Goal: Information Seeking & Learning: Learn about a topic

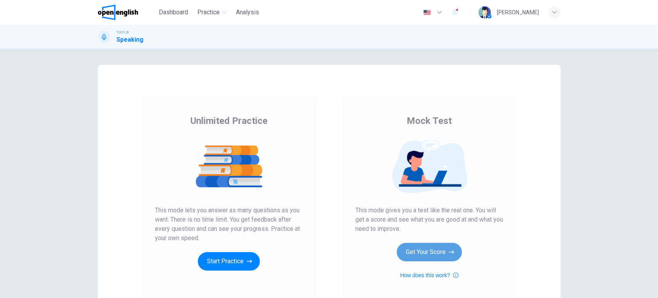
click at [441, 255] on button "Get Your Score" at bounding box center [429, 252] width 65 height 19
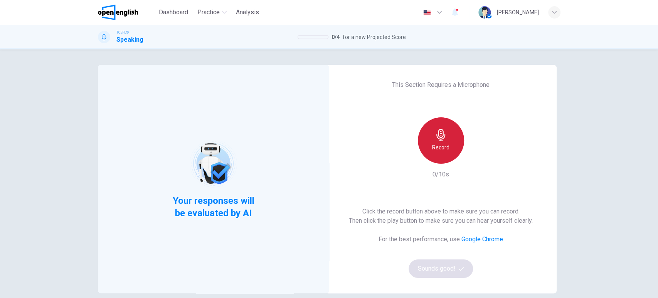
click at [444, 144] on h6 "Record" at bounding box center [440, 147] width 17 height 9
click at [444, 144] on h6 "Stop" at bounding box center [441, 147] width 12 height 9
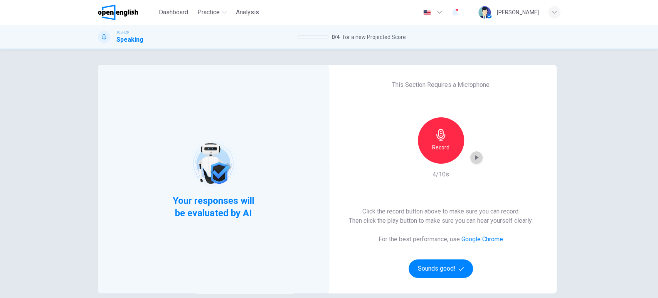
click at [473, 160] on icon "button" at bounding box center [477, 158] width 8 height 8
click at [435, 270] on button "Sounds good!" at bounding box center [441, 268] width 65 height 19
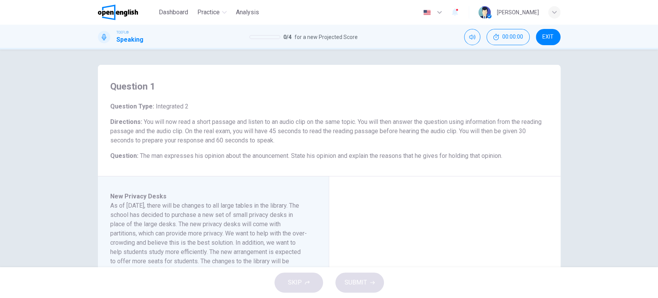
scroll to position [43, 0]
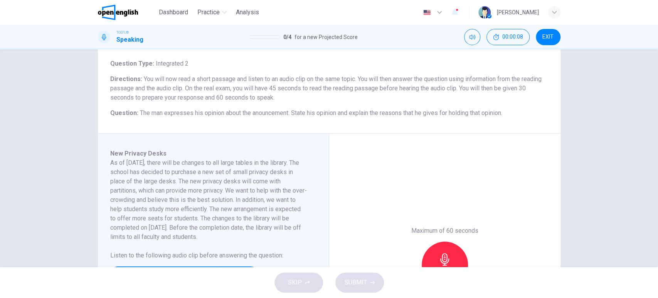
drag, startPoint x: 182, startPoint y: 86, endPoint x: 296, endPoint y: 89, distance: 114.2
click at [296, 89] on span "You will now read a short passage and listen to an audio clip on the same topic…" at bounding box center [326, 88] width 432 height 26
click at [501, 37] on button "00:00:24" at bounding box center [508, 37] width 43 height 16
click at [521, 36] on icon "Show" at bounding box center [522, 37] width 6 height 6
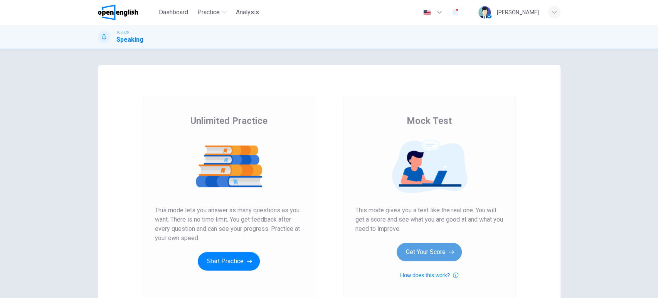
click at [437, 246] on button "Get Your Score" at bounding box center [429, 252] width 65 height 19
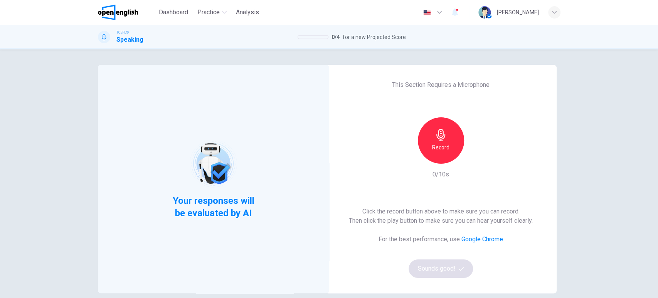
click at [435, 130] on icon "button" at bounding box center [441, 135] width 12 height 12
click at [474, 154] on icon "button" at bounding box center [477, 158] width 8 height 8
click at [444, 268] on button "Sounds good!" at bounding box center [441, 268] width 65 height 19
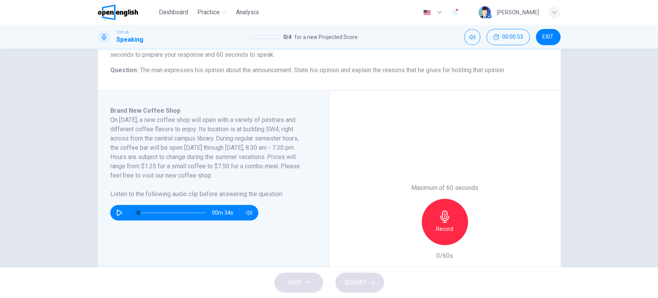
scroll to position [128, 0]
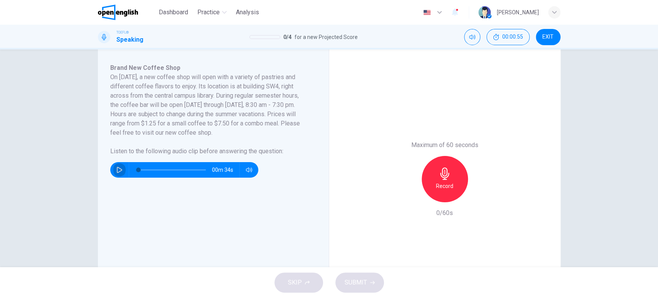
click at [113, 171] on button "button" at bounding box center [119, 169] width 12 height 15
type input "*"
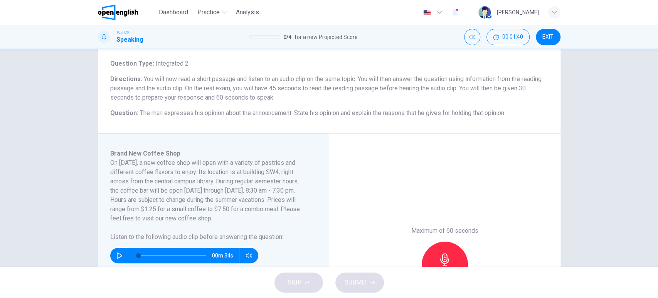
scroll to position [86, 0]
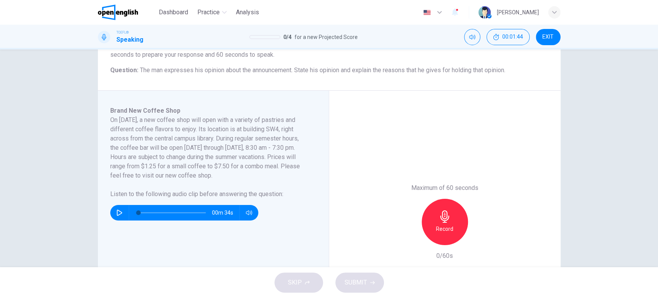
click at [443, 215] on icon "button" at bounding box center [445, 216] width 12 height 12
click at [408, 237] on icon "button" at bounding box center [409, 238] width 5 height 5
click at [441, 211] on icon "button" at bounding box center [445, 216] width 12 height 12
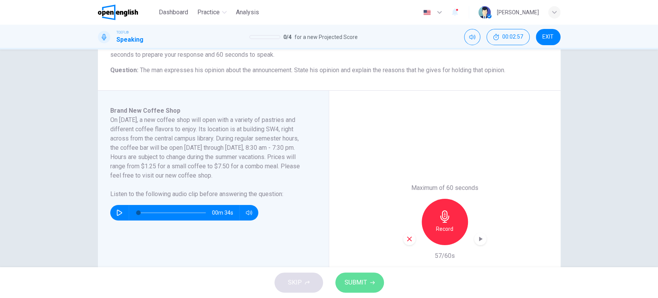
click at [378, 286] on button "SUBMIT" at bounding box center [360, 282] width 49 height 20
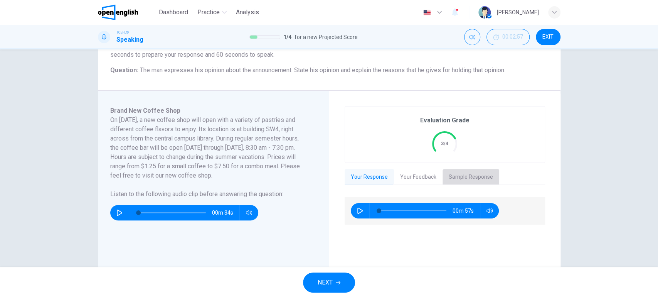
click at [464, 178] on button "Sample Response" at bounding box center [471, 177] width 57 height 16
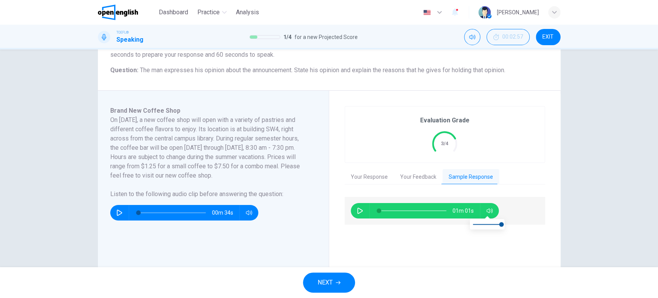
scroll to position [171, 0]
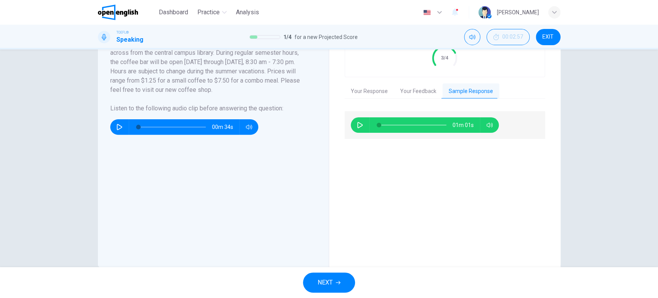
click at [359, 123] on icon "button" at bounding box center [360, 125] width 6 height 6
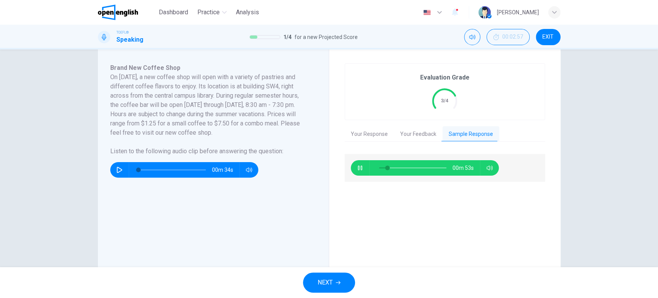
type input "**"
click at [426, 131] on button "Your Feedback" at bounding box center [418, 134] width 49 height 16
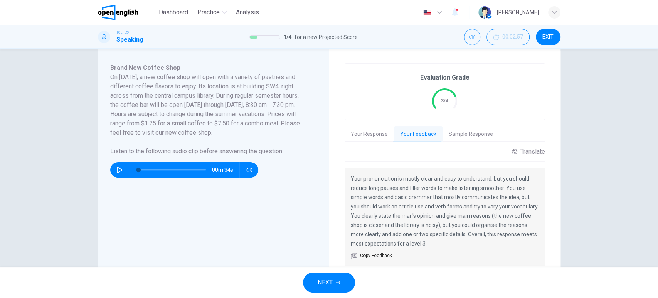
scroll to position [171, 0]
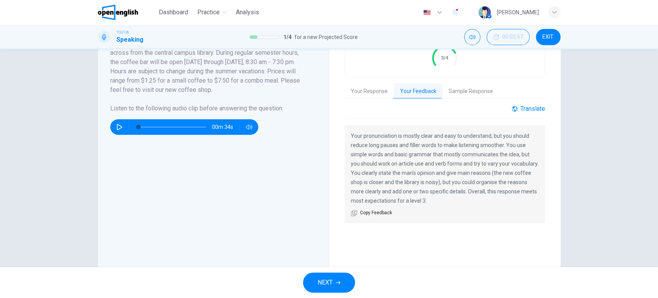
click at [541, 106] on div "Translate" at bounding box center [528, 108] width 33 height 7
click at [488, 135] on body "This site uses cookies, as explained in our Privacy Policy . If you agree to th…" at bounding box center [329, 149] width 658 height 298
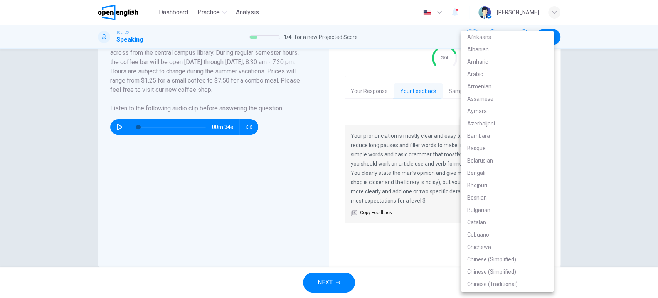
scroll to position [1036, 0]
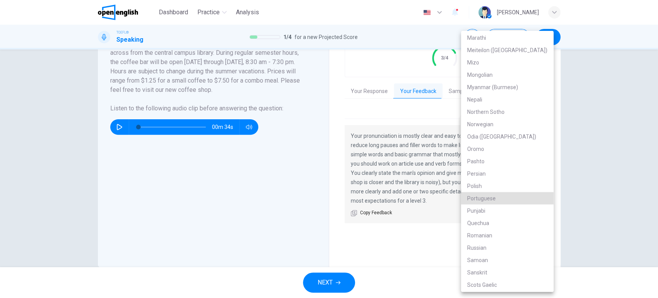
click at [494, 198] on li "Portuguese" at bounding box center [507, 198] width 93 height 12
type input "**"
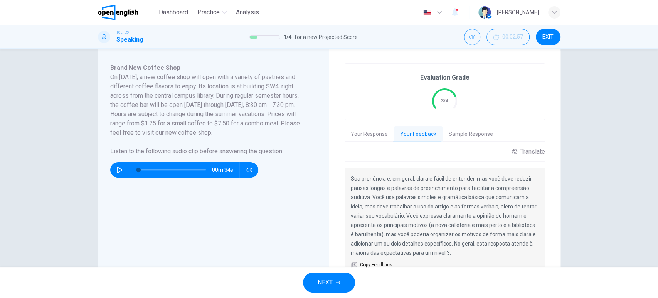
scroll to position [171, 0]
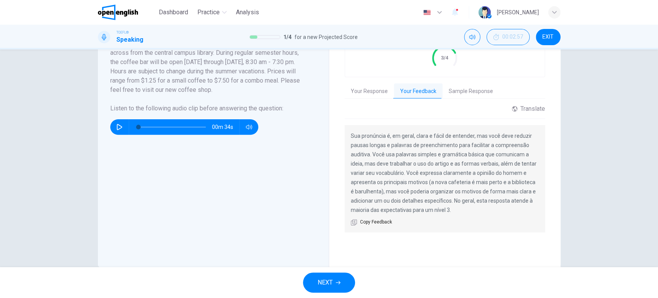
click at [457, 92] on button "Sample Response" at bounding box center [471, 91] width 57 height 16
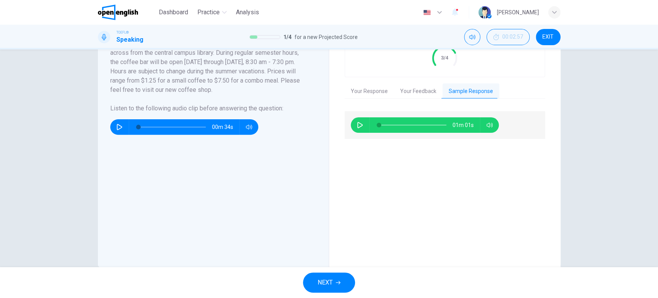
click at [405, 90] on button "Your Feedback" at bounding box center [418, 91] width 49 height 16
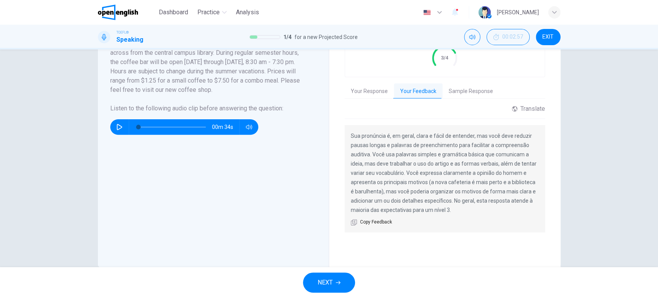
click at [380, 90] on button "Your Response" at bounding box center [369, 91] width 49 height 16
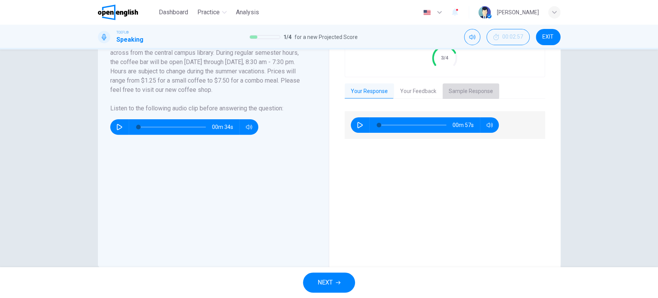
click at [456, 90] on button "Sample Response" at bounding box center [471, 91] width 57 height 16
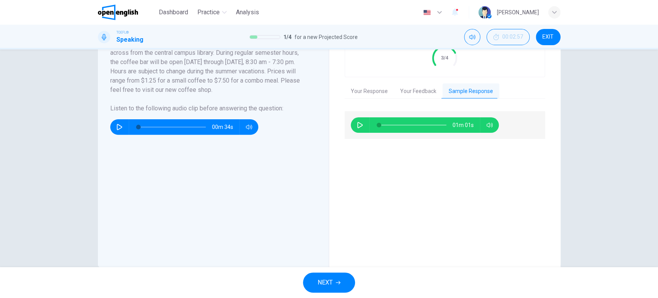
click at [407, 92] on button "Your Feedback" at bounding box center [418, 91] width 49 height 16
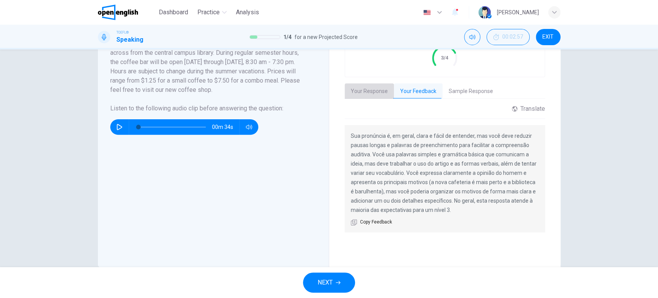
click at [355, 92] on button "Your Response" at bounding box center [369, 91] width 49 height 16
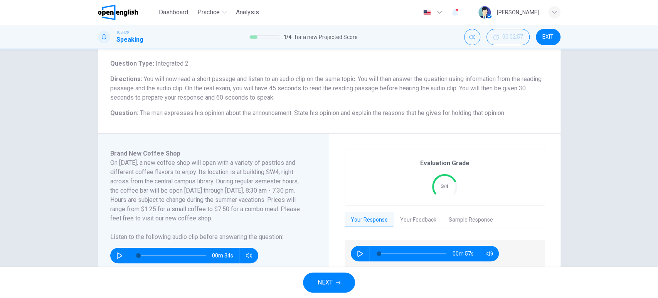
scroll to position [0, 0]
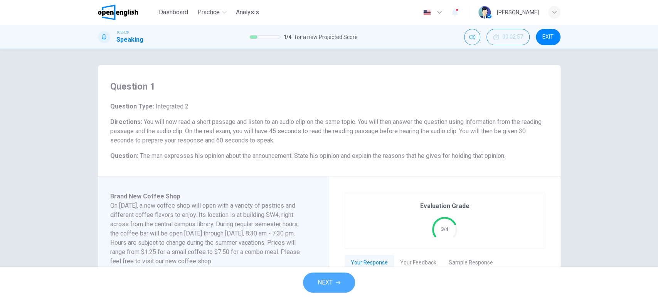
click at [323, 286] on span "NEXT" at bounding box center [325, 282] width 15 height 11
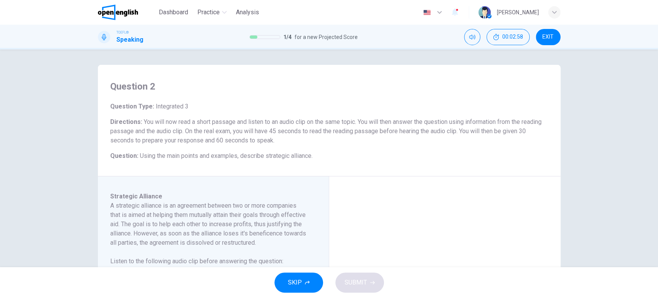
scroll to position [86, 0]
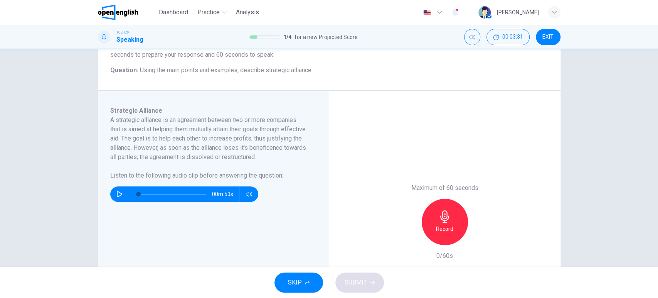
click at [119, 199] on button "button" at bounding box center [119, 193] width 12 height 15
type input "*"
click at [451, 217] on div "Record" at bounding box center [445, 222] width 46 height 46
click at [451, 217] on div "Stop" at bounding box center [445, 222] width 46 height 46
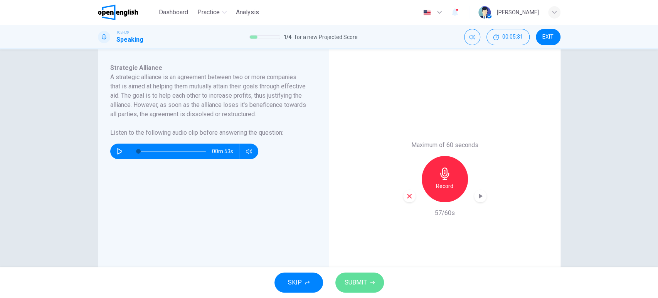
click at [356, 286] on span "SUBMIT" at bounding box center [356, 282] width 22 height 11
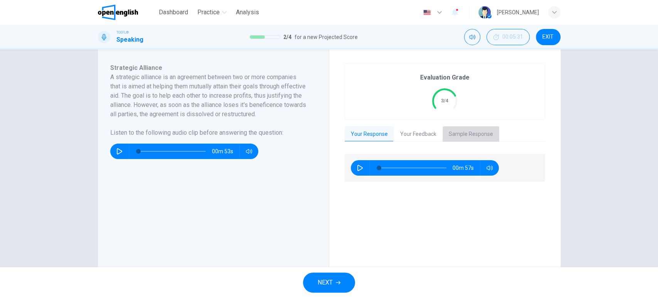
click at [480, 133] on button "Sample Response" at bounding box center [471, 134] width 57 height 16
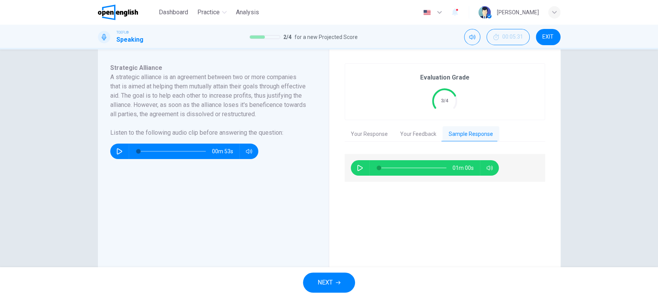
click at [354, 168] on button "button" at bounding box center [360, 167] width 12 height 15
type input "*"
click at [416, 133] on button "Your Feedback" at bounding box center [418, 134] width 49 height 16
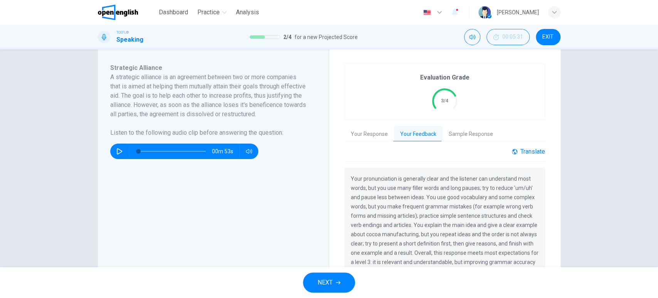
click at [540, 148] on div "Translate" at bounding box center [528, 151] width 33 height 7
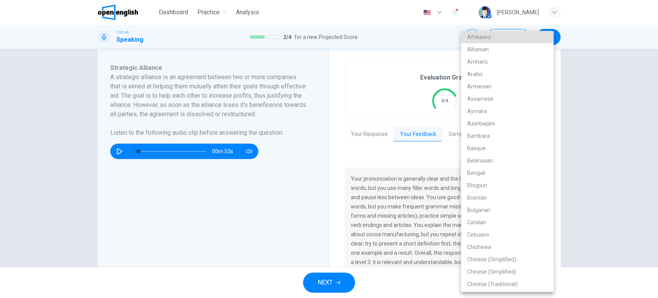
click at [516, 174] on body "This site uses cookies, as explained in our Privacy Policy . If you agree to th…" at bounding box center [329, 149] width 658 height 298
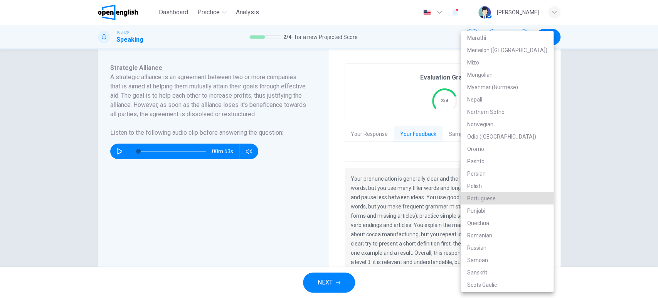
click at [509, 199] on li "Portuguese" at bounding box center [507, 198] width 93 height 12
type input "**"
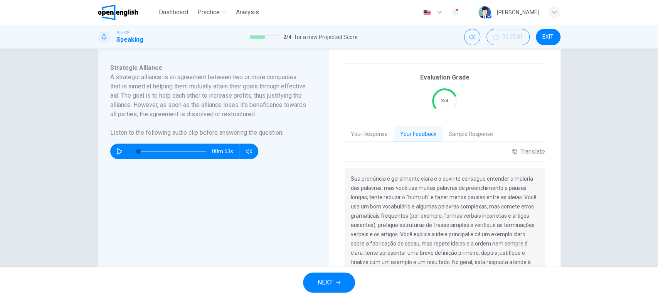
scroll to position [194, 0]
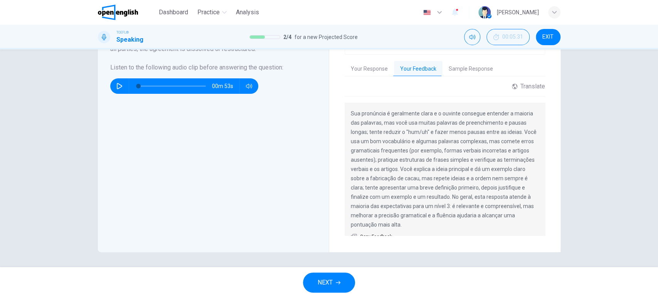
drag, startPoint x: 391, startPoint y: 160, endPoint x: 552, endPoint y: 164, distance: 160.5
click at [552, 164] on div "Evaluation Grade 3/4 Your Response Your Feedback Sample Response 00m 57s Transl…" at bounding box center [444, 117] width 231 height 269
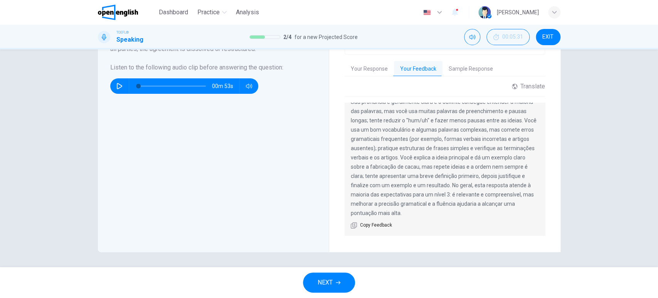
click at [488, 93] on div "Translate Portuguese ** ​ Powered by" at bounding box center [445, 90] width 201 height 14
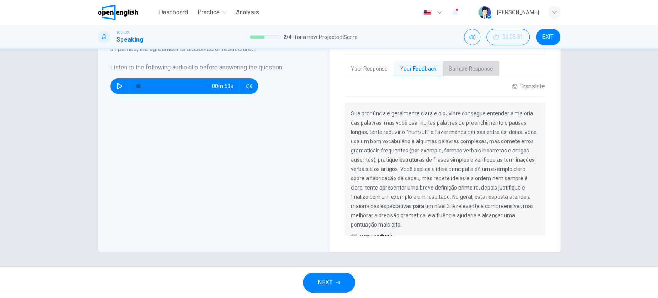
click at [479, 72] on button "Sample Response" at bounding box center [471, 69] width 57 height 16
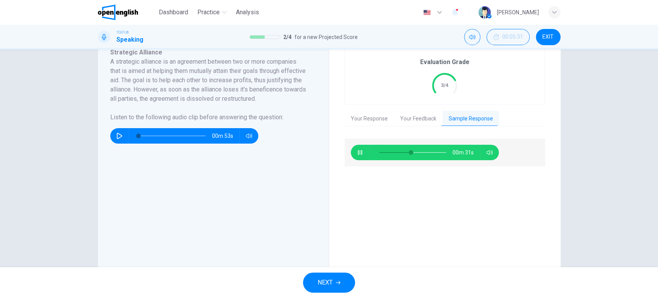
scroll to position [101, 0]
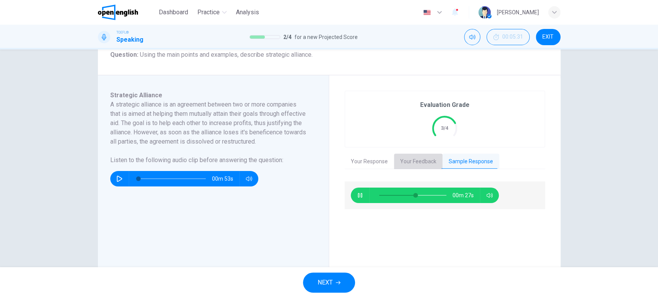
click at [412, 161] on button "Your Feedback" at bounding box center [418, 162] width 49 height 16
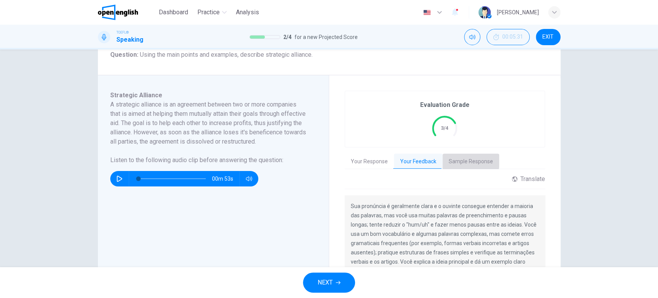
click at [443, 159] on button "Sample Response" at bounding box center [471, 162] width 57 height 16
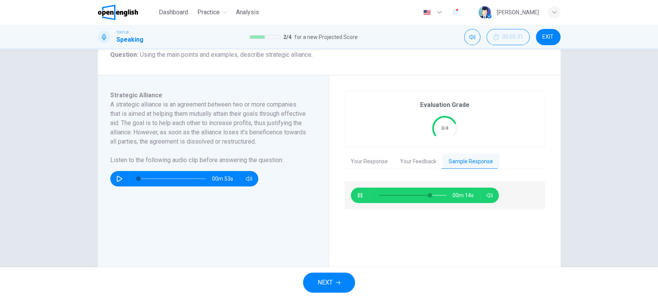
click at [499, 124] on div "Evaluation Grade 3/4" at bounding box center [445, 119] width 200 height 56
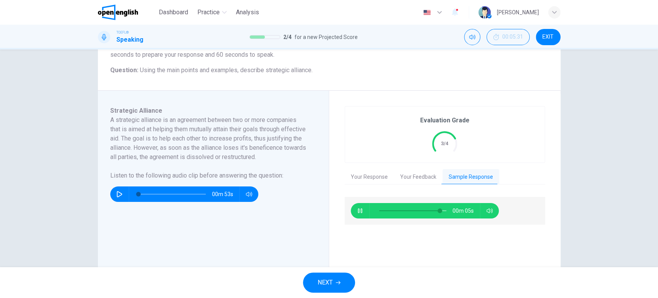
scroll to position [128, 0]
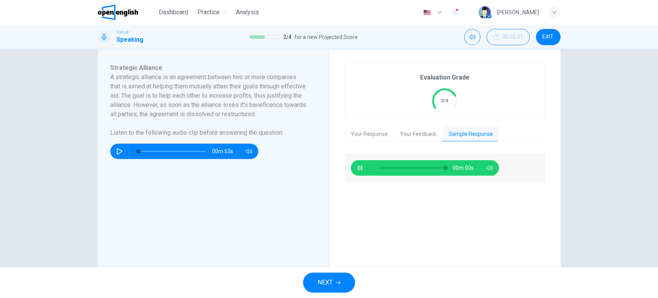
type input "*"
click at [323, 284] on span "NEXT" at bounding box center [325, 282] width 15 height 11
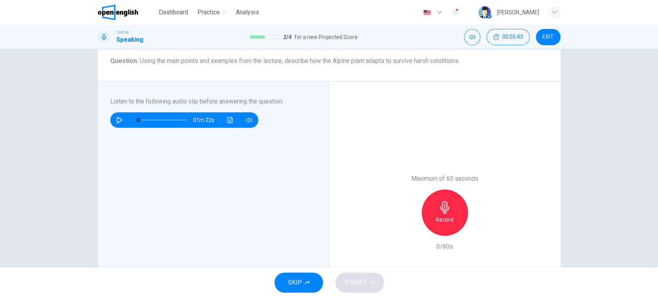
scroll to position [0, 0]
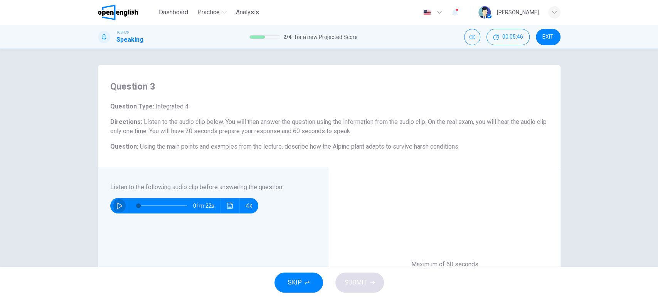
click at [116, 207] on icon "button" at bounding box center [119, 206] width 6 height 6
drag, startPoint x: 173, startPoint y: 207, endPoint x: 121, endPoint y: 208, distance: 52.1
click at [121, 208] on div "00m 53s" at bounding box center [184, 205] width 148 height 15
type input "*"
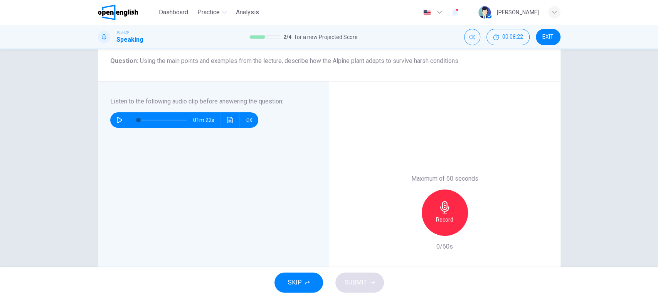
click at [451, 205] on div "Record" at bounding box center [445, 212] width 46 height 46
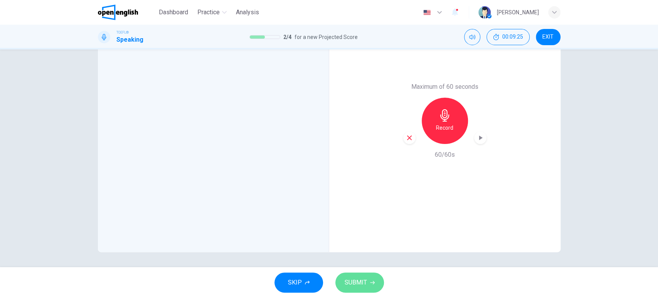
click at [374, 278] on button "SUBMIT" at bounding box center [360, 282] width 49 height 20
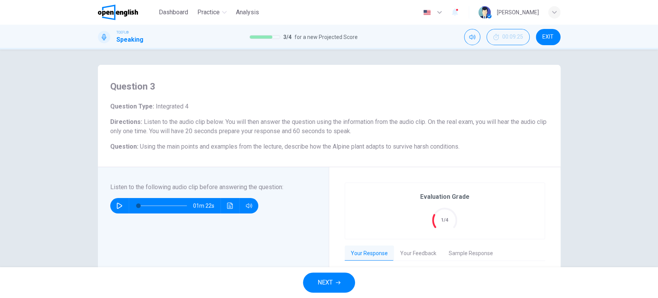
scroll to position [128, 0]
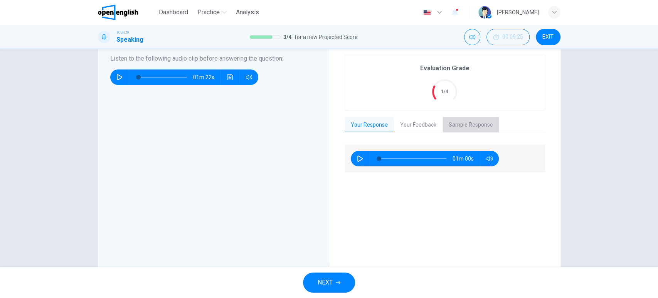
click at [468, 123] on button "Sample Response" at bounding box center [471, 125] width 57 height 16
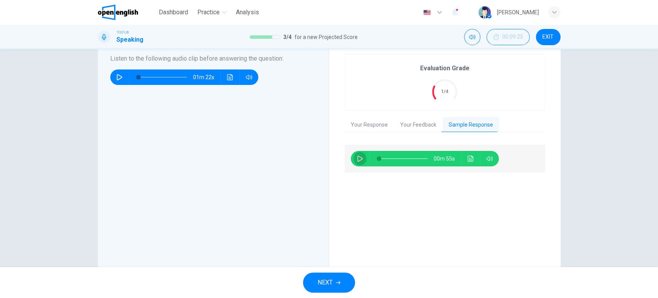
click at [354, 160] on button "button" at bounding box center [360, 158] width 12 height 15
click at [469, 157] on icon "Click to see the audio transcription" at bounding box center [471, 158] width 6 height 6
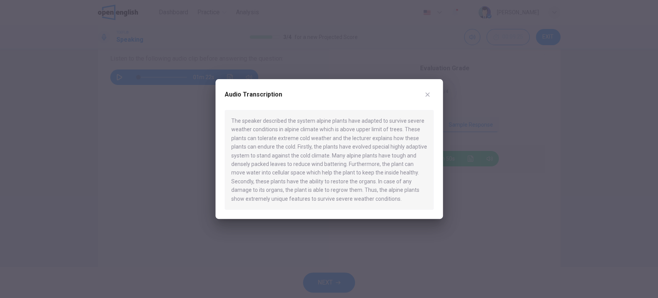
click at [423, 95] on button "button" at bounding box center [428, 94] width 12 height 12
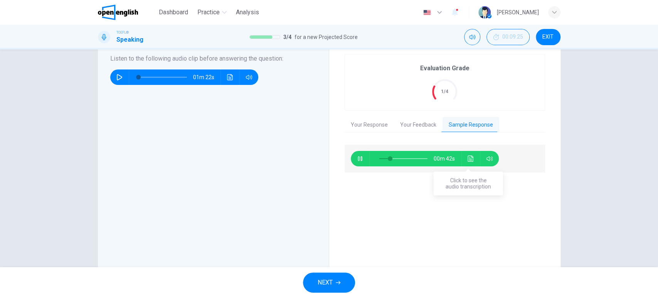
click at [468, 156] on icon "Click to see the audio transcription" at bounding box center [471, 158] width 6 height 6
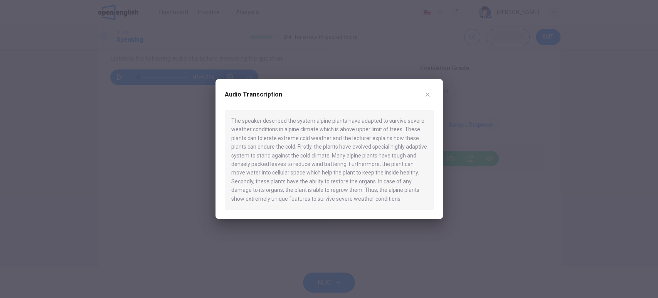
click at [427, 95] on icon "button" at bounding box center [428, 94] width 6 height 6
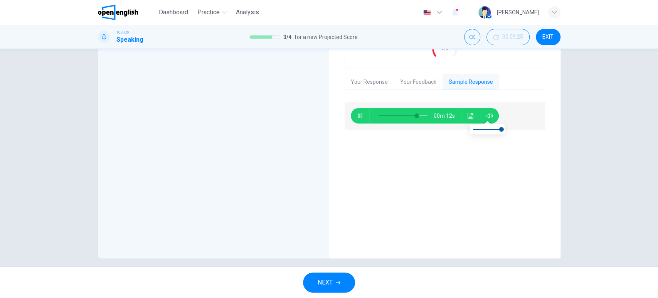
scroll to position [177, 0]
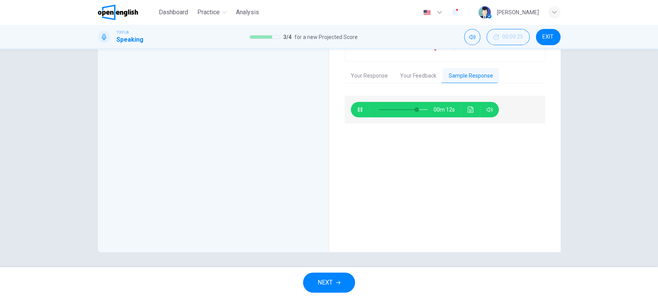
type input "**"
click at [336, 282] on icon "button" at bounding box center [338, 282] width 5 height 5
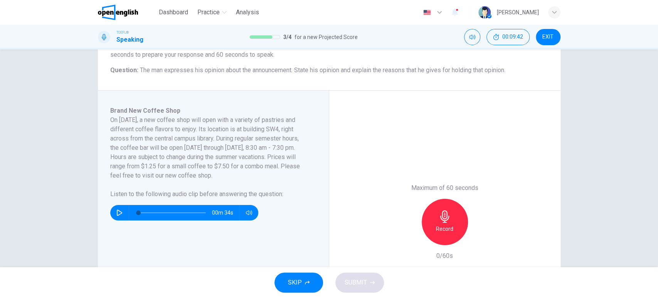
scroll to position [128, 0]
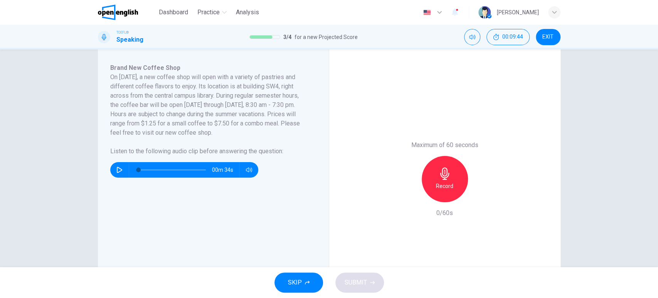
click at [118, 170] on icon "button" at bounding box center [119, 170] width 5 height 6
type input "*"
click at [444, 180] on div "Record" at bounding box center [445, 179] width 46 height 46
click at [363, 282] on span "SUBMIT" at bounding box center [356, 282] width 22 height 11
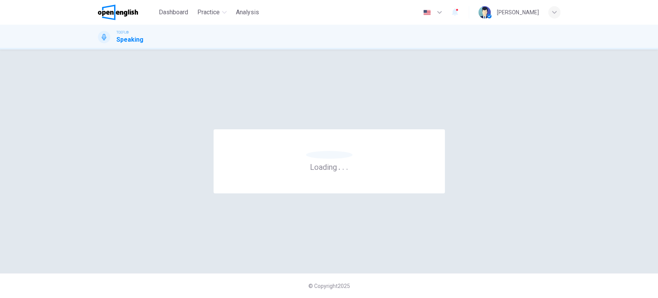
scroll to position [0, 0]
